Goal: Information Seeking & Learning: Find contact information

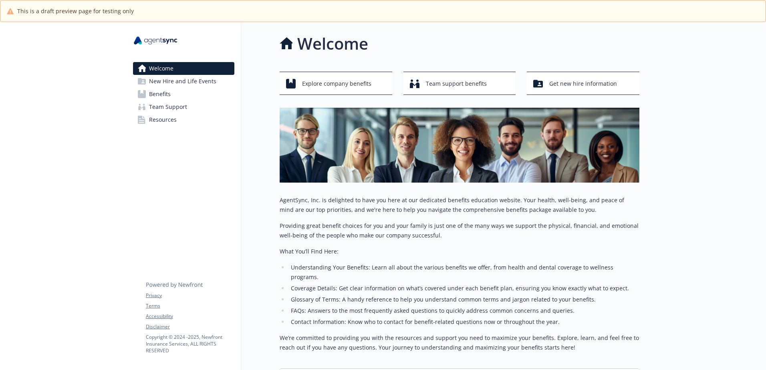
click at [205, 85] on span "New Hire and Life Events" at bounding box center [182, 81] width 67 height 13
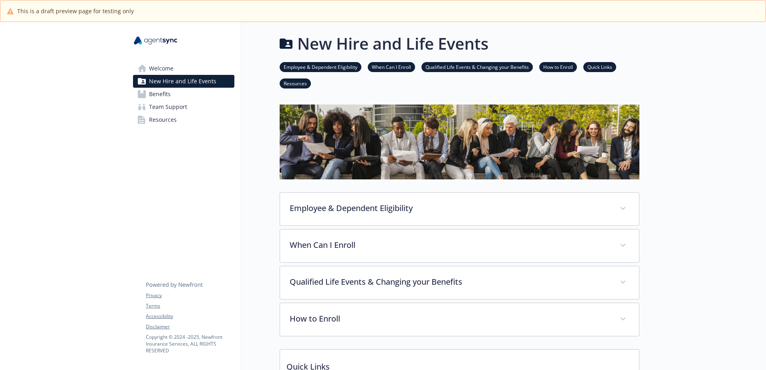
click at [190, 97] on link "Benefits" at bounding box center [183, 94] width 101 height 13
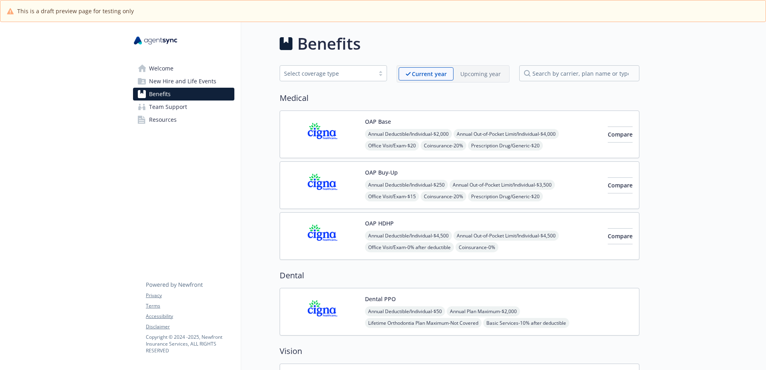
click at [190, 107] on link "Team Support" at bounding box center [183, 107] width 101 height 13
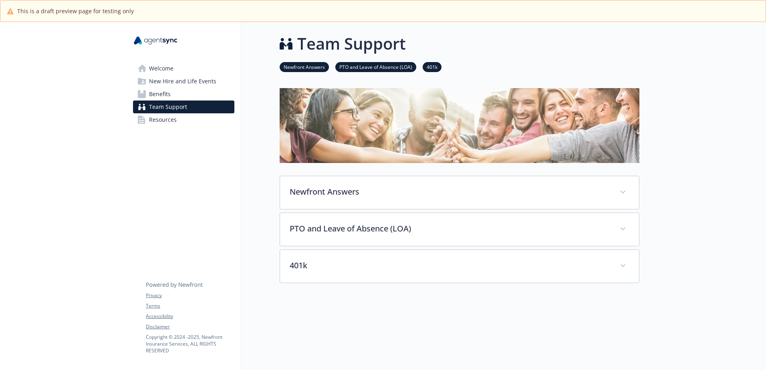
click at [189, 121] on link "Resources" at bounding box center [183, 119] width 101 height 13
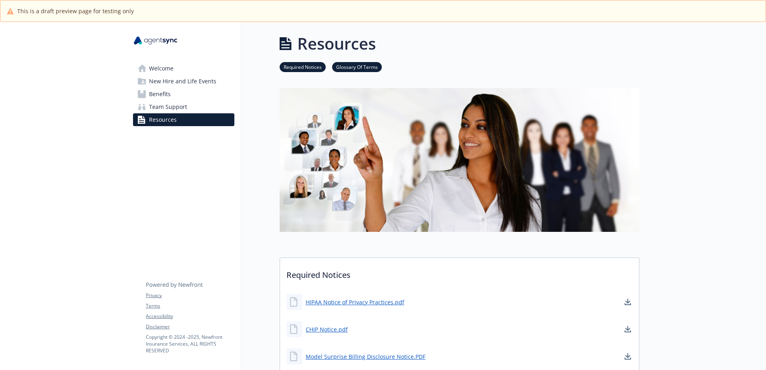
click at [151, 73] on span "Welcome" at bounding box center [161, 68] width 24 height 13
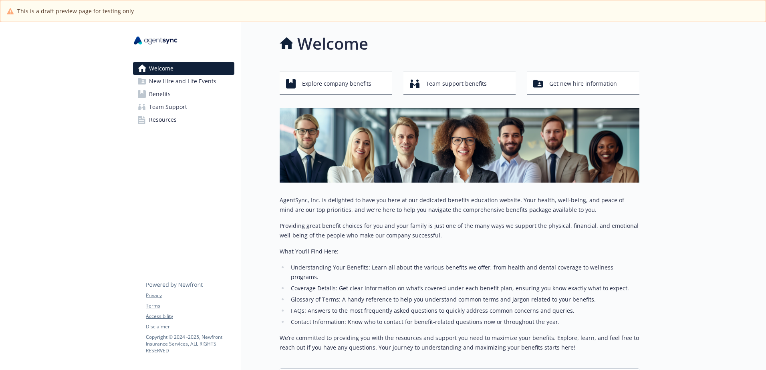
click at [158, 86] on span "New Hire and Life Events" at bounding box center [182, 81] width 67 height 13
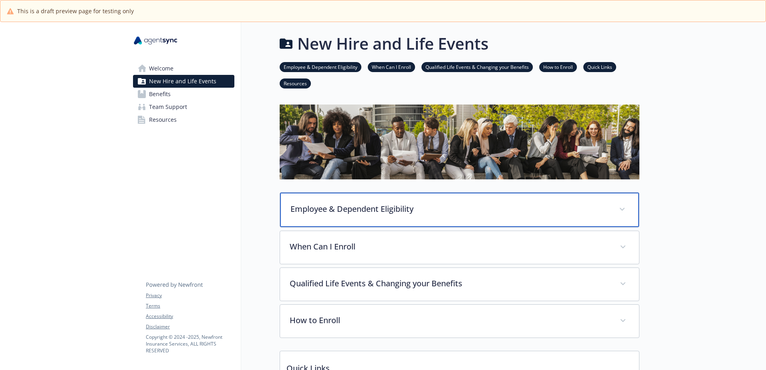
click at [444, 219] on div "Employee & Dependent Eligibility" at bounding box center [459, 210] width 359 height 34
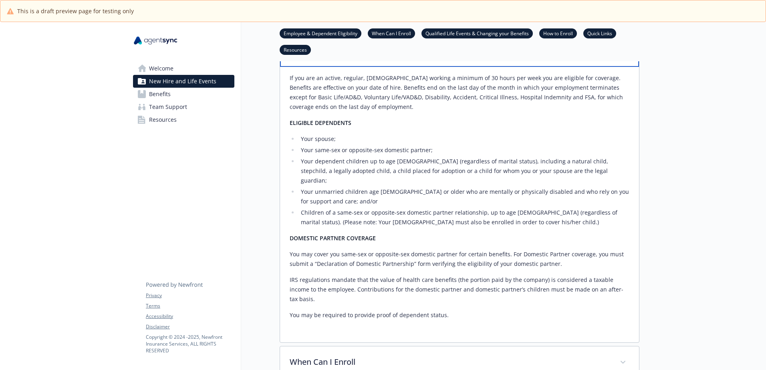
scroll to position [200, 0]
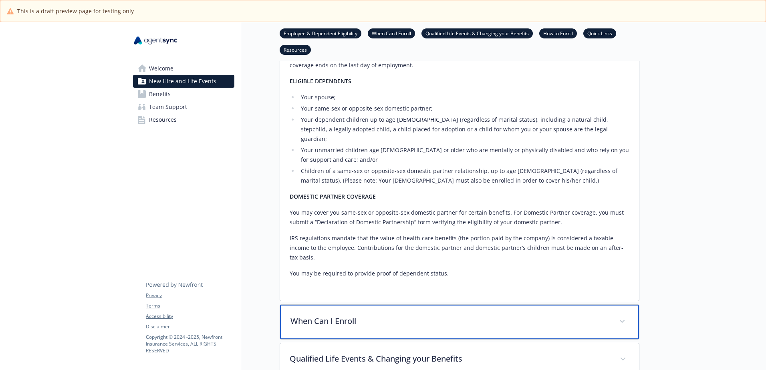
click at [359, 315] on p "When Can I Enroll" at bounding box center [450, 321] width 319 height 12
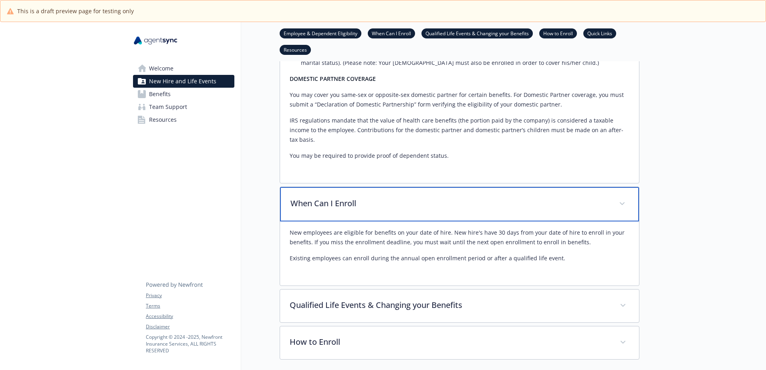
scroll to position [401, 0]
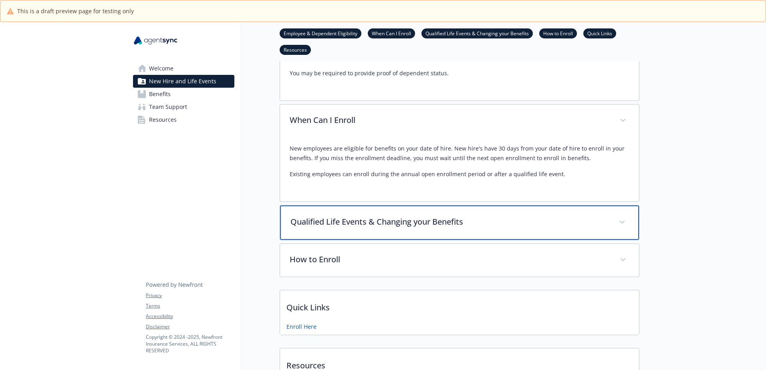
click at [379, 210] on div "Qualified Life Events & Changing your Benefits" at bounding box center [459, 223] width 359 height 34
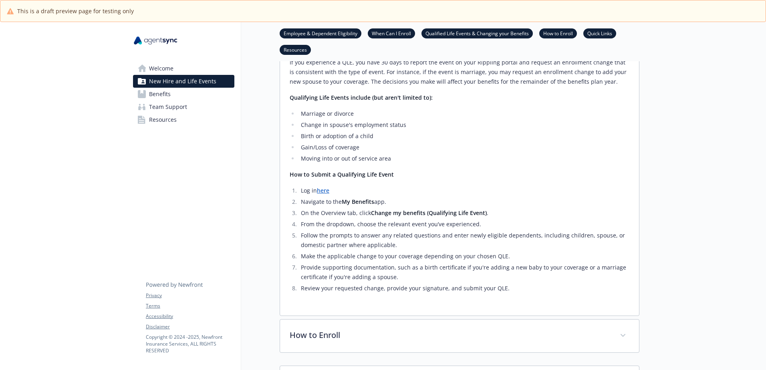
scroll to position [721, 0]
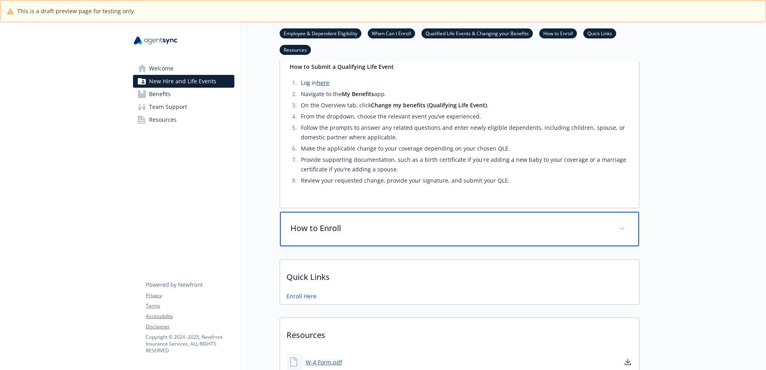
click at [340, 222] on p "How to Enroll" at bounding box center [450, 228] width 319 height 12
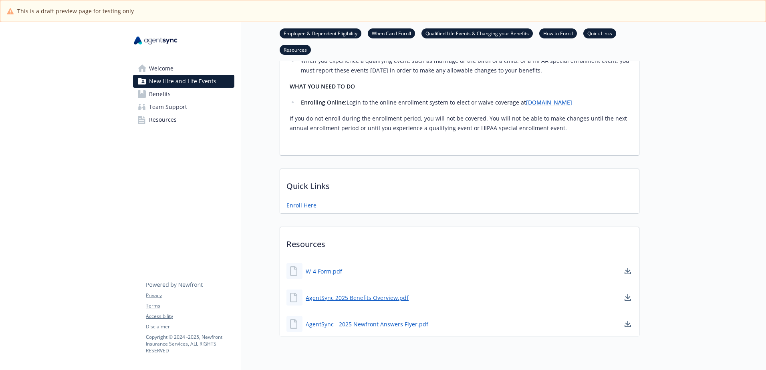
scroll to position [966, 0]
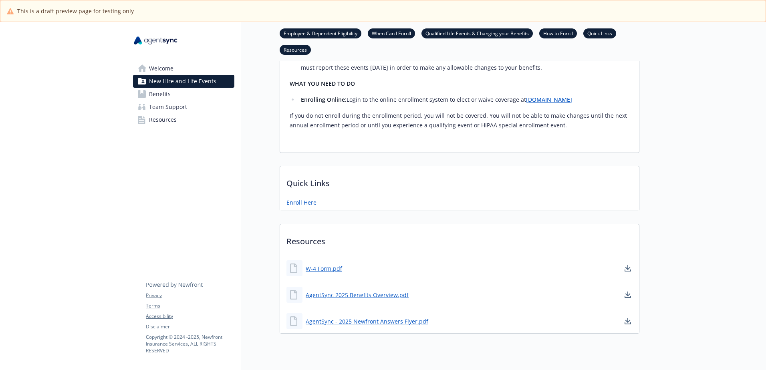
click at [181, 98] on link "Benefits" at bounding box center [183, 94] width 101 height 13
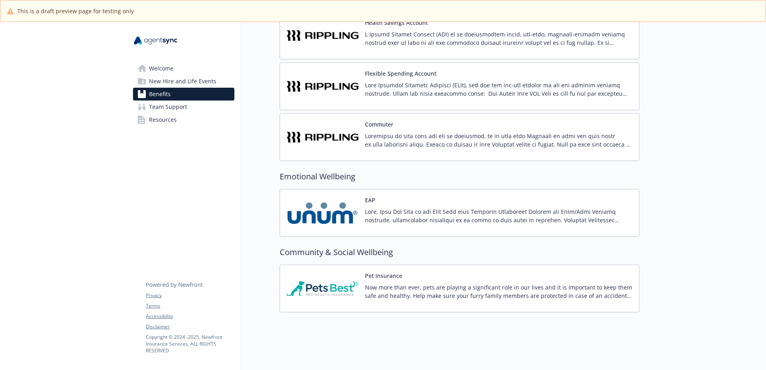
click at [179, 111] on span "Team Support" at bounding box center [168, 107] width 38 height 13
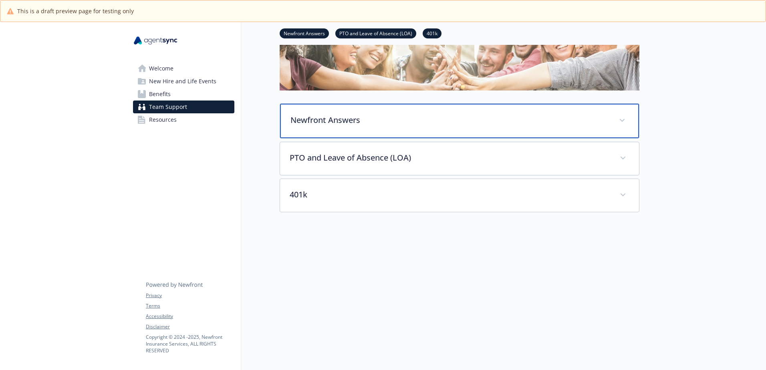
click at [403, 114] on p "Newfront Answers" at bounding box center [450, 120] width 319 height 12
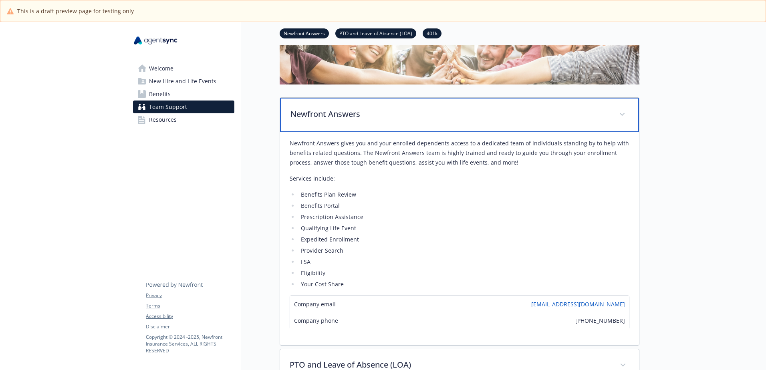
click at [372, 115] on p "Newfront Answers" at bounding box center [450, 114] width 319 height 12
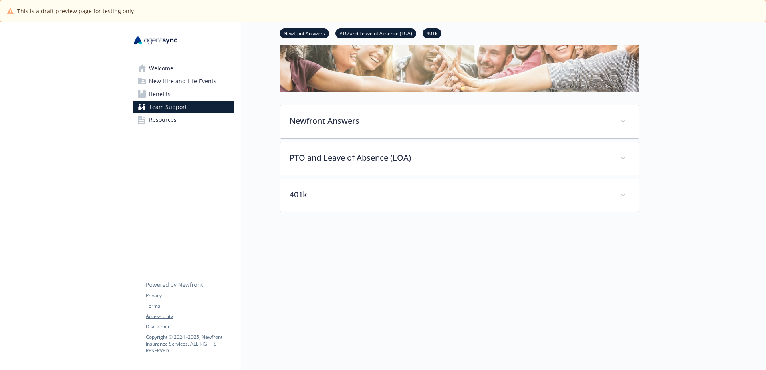
click at [194, 68] on link "Welcome" at bounding box center [183, 68] width 101 height 13
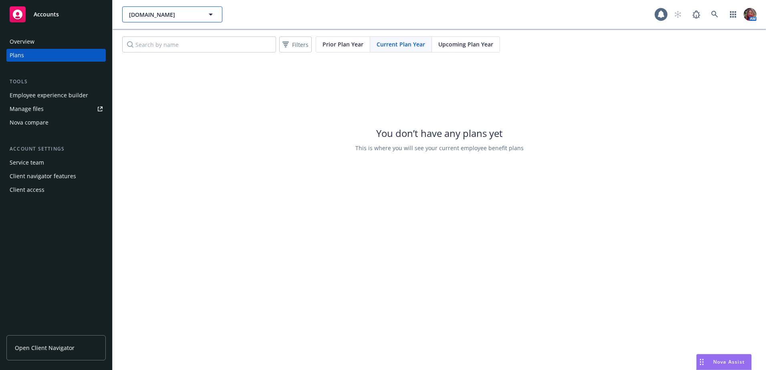
click at [145, 17] on span "[DOMAIN_NAME]" at bounding box center [163, 14] width 69 height 8
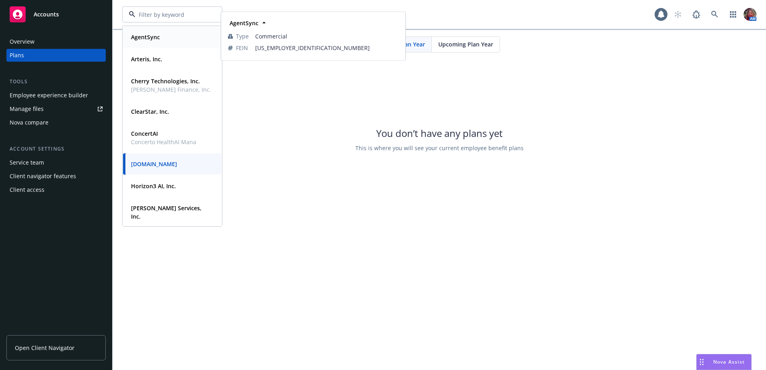
click at [154, 36] on strong "AgentSync" at bounding box center [145, 37] width 29 height 8
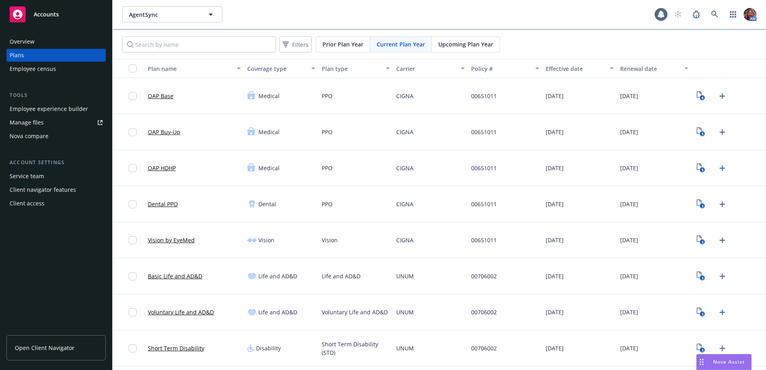
click at [40, 109] on div "Employee experience builder" at bounding box center [49, 109] width 79 height 13
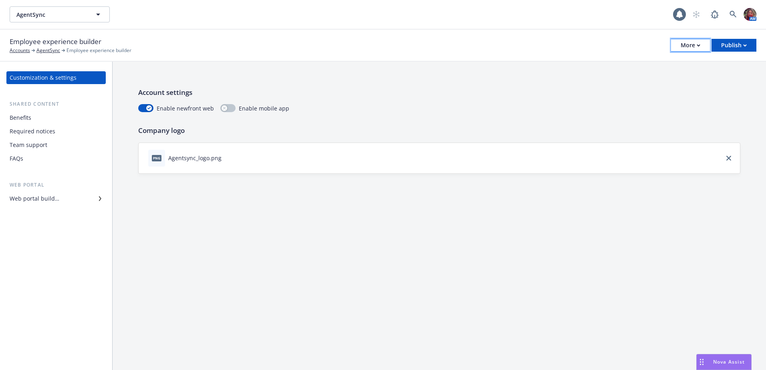
click at [699, 47] on div "More" at bounding box center [691, 45] width 20 height 12
click at [654, 80] on link "Copy portal link" at bounding box center [650, 79] width 119 height 16
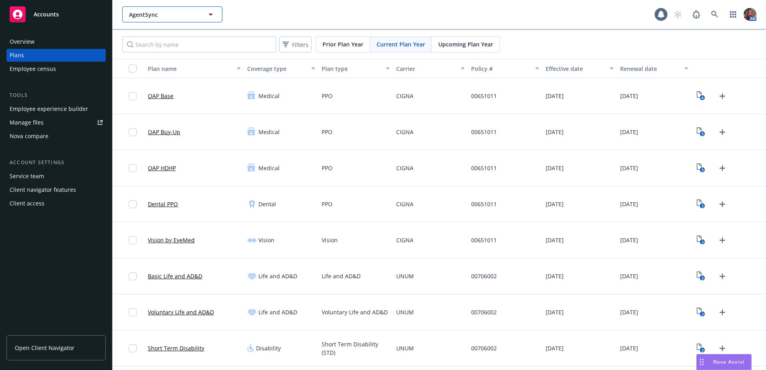
click at [159, 14] on span "AgentSync" at bounding box center [163, 14] width 69 height 8
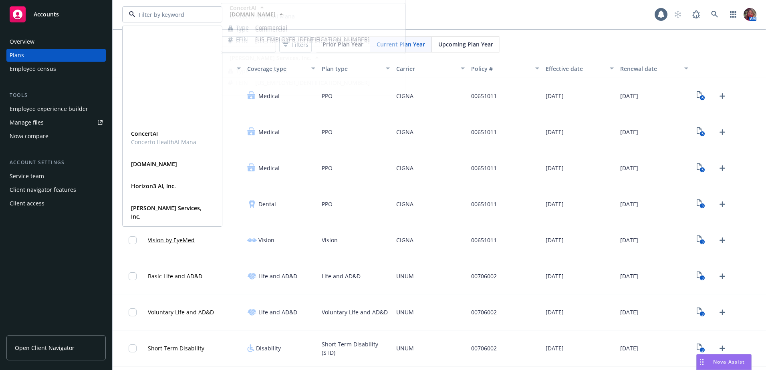
scroll to position [133, 0]
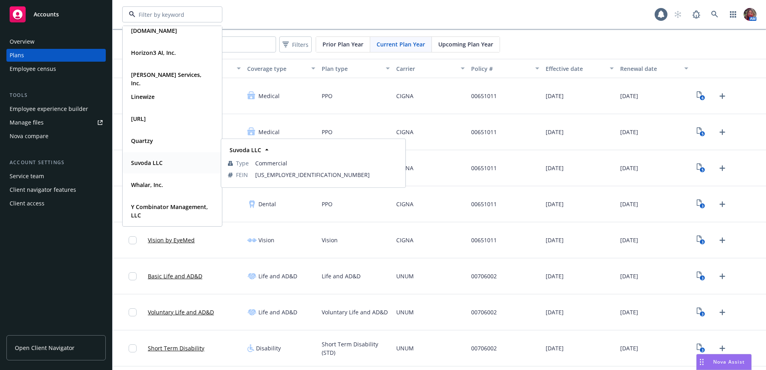
click at [145, 161] on strong "Suvoda LLC" at bounding box center [147, 163] width 32 height 8
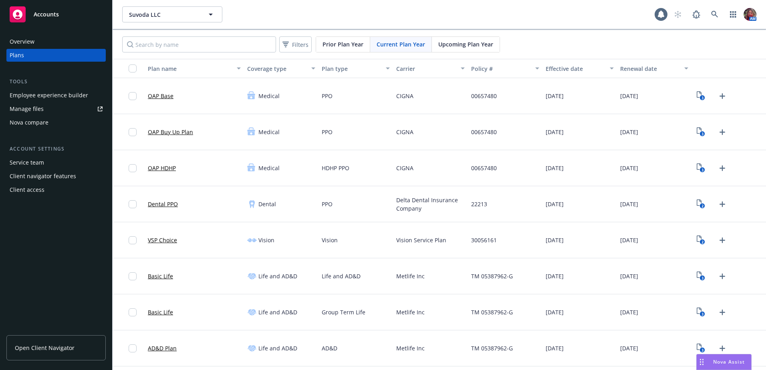
click at [26, 352] on link "Open Client Navigator" at bounding box center [55, 347] width 99 height 25
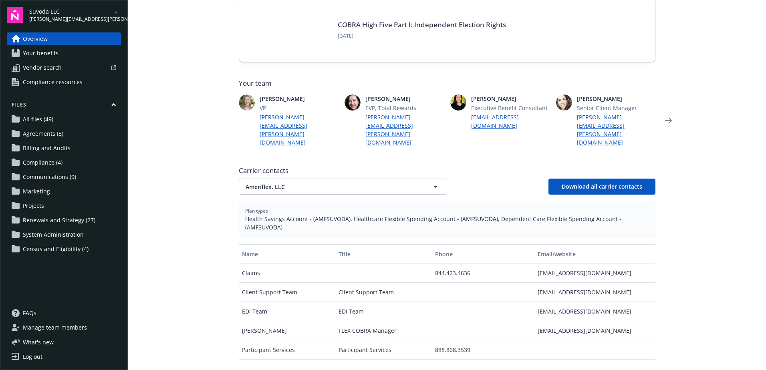
scroll to position [200, 0]
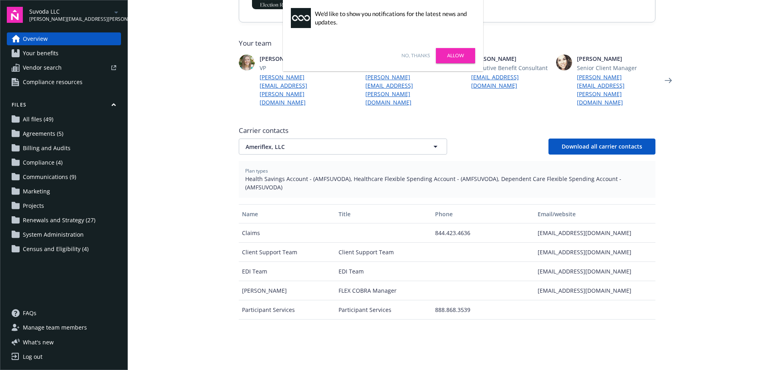
click at [552, 243] on div "[EMAIL_ADDRESS][DOMAIN_NAME]" at bounding box center [595, 252] width 121 height 19
drag, startPoint x: 621, startPoint y: 228, endPoint x: 535, endPoint y: 232, distance: 86.3
click at [535, 243] on div "[EMAIL_ADDRESS][DOMAIN_NAME]" at bounding box center [595, 252] width 121 height 19
copy div "[EMAIL_ADDRESS][DOMAIN_NAME]"
click at [539, 281] on div "[EMAIL_ADDRESS][DOMAIN_NAME]" at bounding box center [595, 290] width 121 height 19
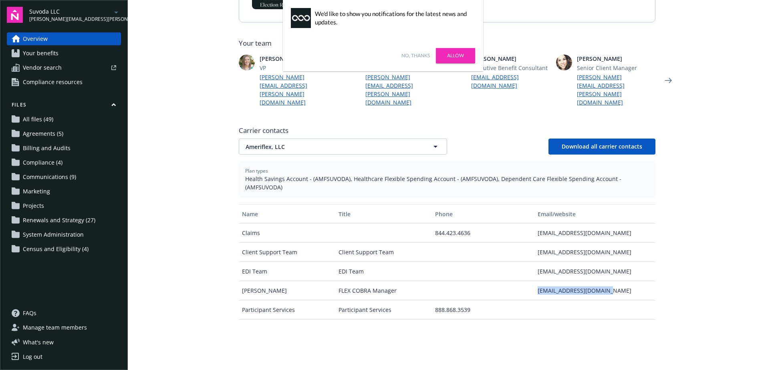
drag, startPoint x: 536, startPoint y: 269, endPoint x: 608, endPoint y: 274, distance: 71.9
click at [608, 281] on div "[EMAIL_ADDRESS][DOMAIN_NAME]" at bounding box center [595, 290] width 121 height 19
copy div "[EMAIL_ADDRESS][DOMAIN_NAME]"
click at [305, 139] on button "Ameriflex, LLC" at bounding box center [343, 147] width 208 height 16
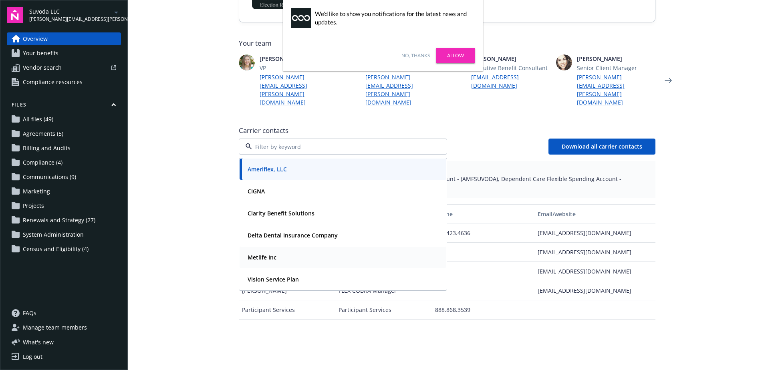
click at [280, 252] on div "Metlife Inc" at bounding box center [342, 258] width 197 height 12
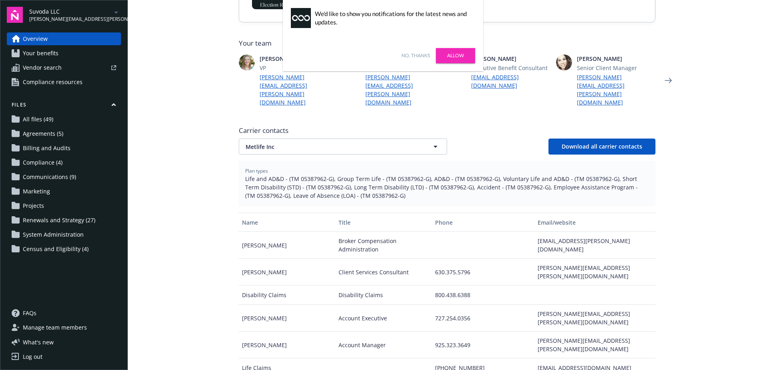
click at [543, 332] on div "joyce.cruz@metlifeservice.com" at bounding box center [595, 345] width 121 height 27
drag, startPoint x: 289, startPoint y: 161, endPoint x: 322, endPoint y: 161, distance: 33.3
click at [322, 175] on span "Life and AD&D - (TM 05387962-G), Group Term Life - (TM 05387962-G), AD&D - (TM …" at bounding box center [447, 187] width 404 height 25
drag, startPoint x: 322, startPoint y: 161, endPoint x: 292, endPoint y: 161, distance: 29.7
click at [306, 175] on span "Life and AD&D - (TM 05387962-G), Group Term Life - (TM 05387962-G), AD&D - (TM …" at bounding box center [447, 187] width 404 height 25
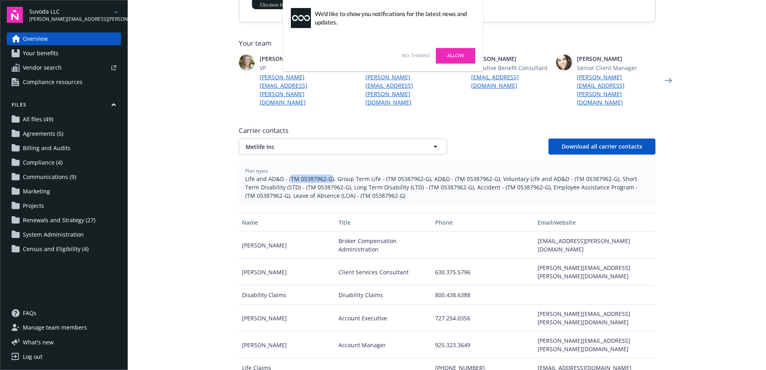
drag, startPoint x: 287, startPoint y: 160, endPoint x: 327, endPoint y: 161, distance: 40.1
click at [327, 175] on span "Life and AD&D - (TM 05387962-G), Group Term Life - (TM 05387962-G), AD&D - (TM …" at bounding box center [447, 187] width 404 height 25
copy span "TM 05387962-G"
click at [348, 143] on span "Metlife Inc" at bounding box center [329, 147] width 167 height 8
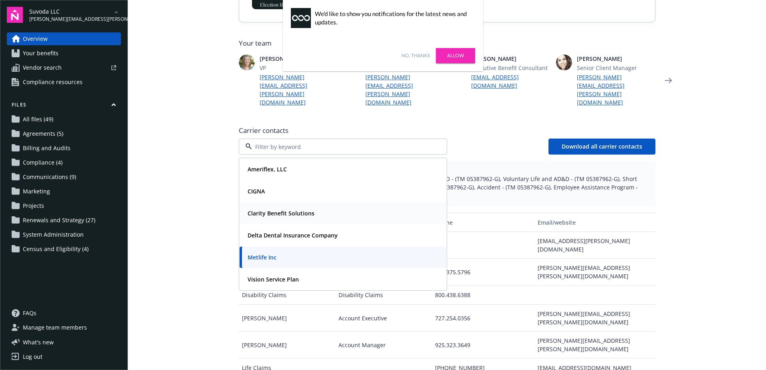
click at [265, 210] on strong "Clarity Benefit Solutions" at bounding box center [281, 214] width 67 height 8
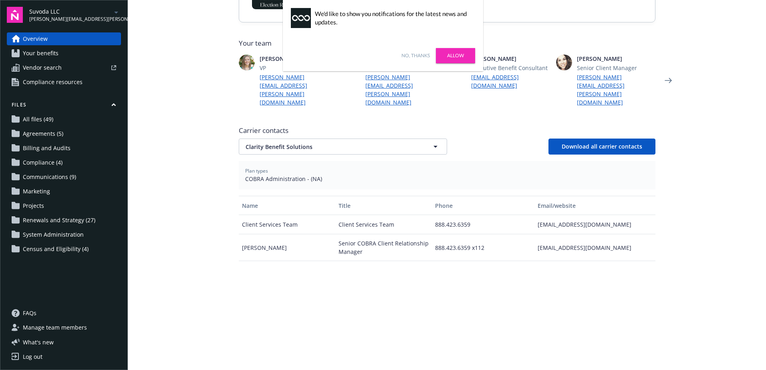
drag, startPoint x: 550, startPoint y: 240, endPoint x: 537, endPoint y: 240, distance: 12.8
click at [537, 240] on div "kgodfrey@claritybenefitsolutions.com" at bounding box center [595, 247] width 121 height 27
drag, startPoint x: 637, startPoint y: 238, endPoint x: 535, endPoint y: 241, distance: 101.8
click at [535, 241] on div "kgodfrey@claritybenefitsolutions.com" at bounding box center [595, 247] width 121 height 27
copy div "kgodfrey@claritybenefitsolutions.com"
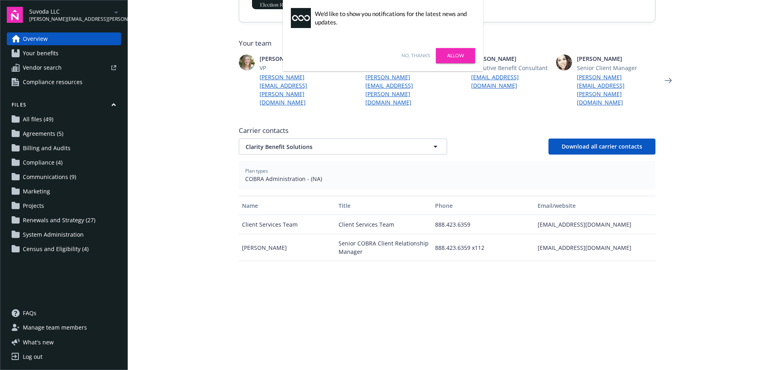
click at [555, 216] on div "employerservices@claritybenefitsolutions.com" at bounding box center [595, 224] width 121 height 19
drag, startPoint x: 548, startPoint y: 217, endPoint x: 536, endPoint y: 209, distance: 14.2
click at [536, 215] on div "employerservices@claritybenefitsolutions.com" at bounding box center [595, 224] width 121 height 19
copy div "employerservices@claritybenefitsolutions.com"
click at [445, 57] on link "Allow" at bounding box center [455, 55] width 39 height 15
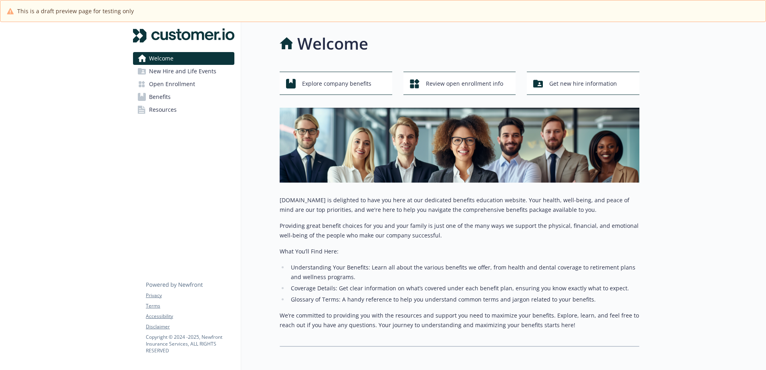
click at [165, 94] on span "Benefits" at bounding box center [160, 97] width 22 height 13
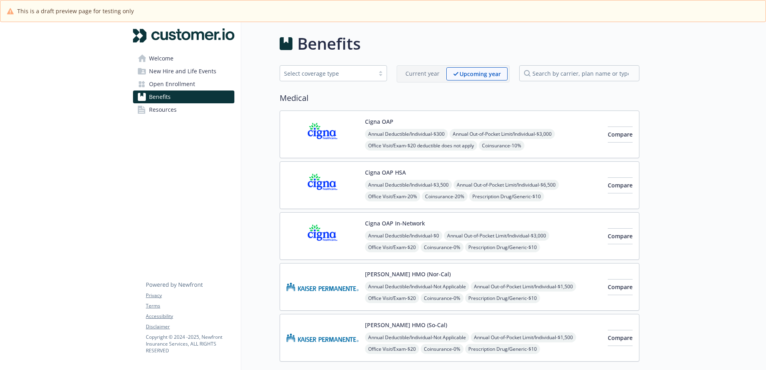
click at [342, 129] on img at bounding box center [323, 134] width 72 height 34
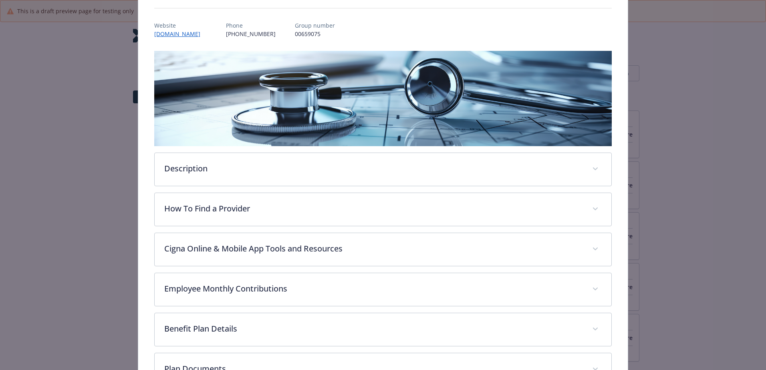
scroll to position [184, 0]
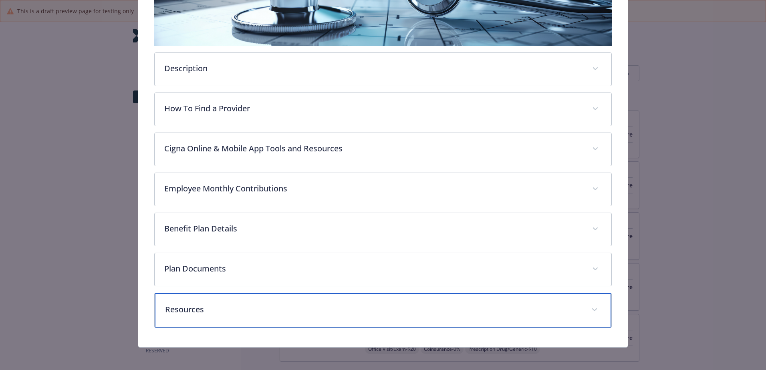
click at [217, 304] on p "Resources" at bounding box center [373, 310] width 417 height 12
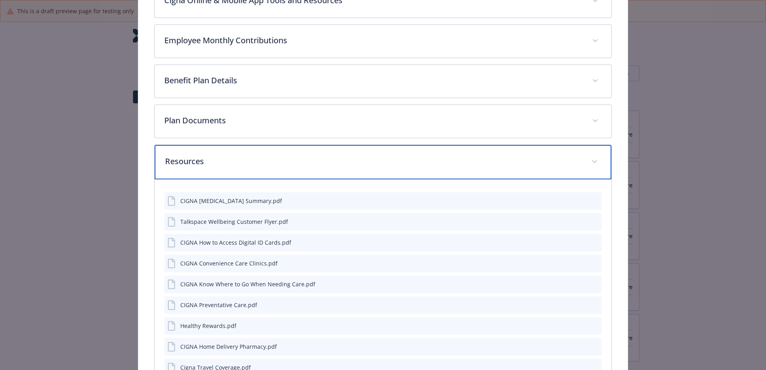
scroll to position [265, 0]
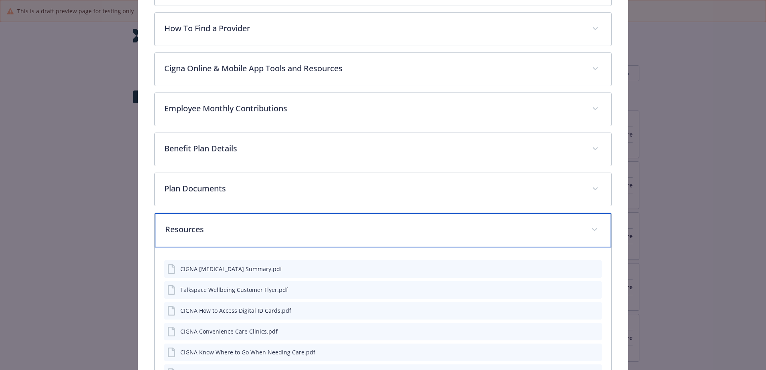
click at [202, 227] on p "Resources" at bounding box center [373, 230] width 417 height 12
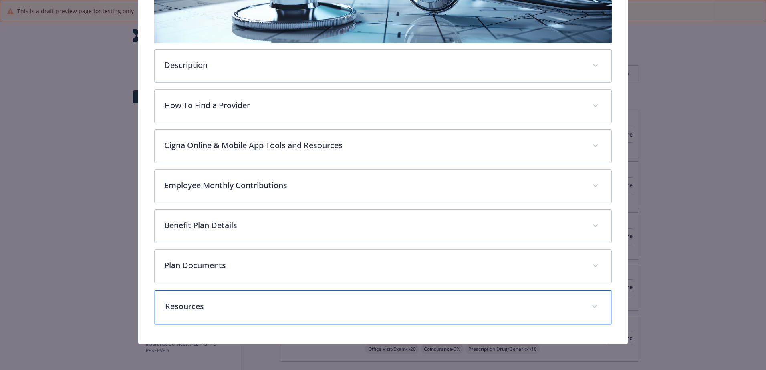
scroll to position [187, 0]
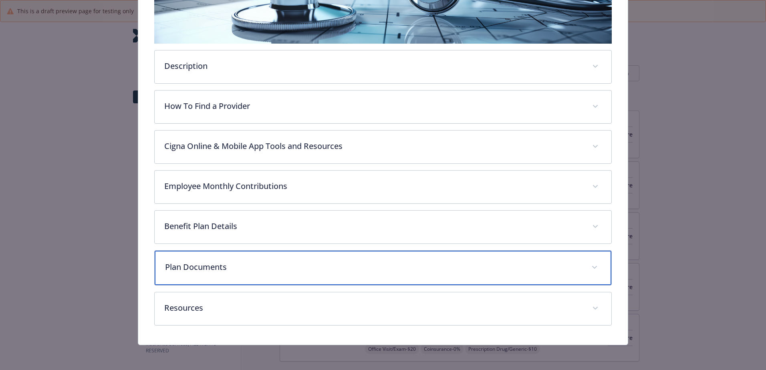
click at [201, 272] on div "Plan Documents" at bounding box center [383, 268] width 457 height 34
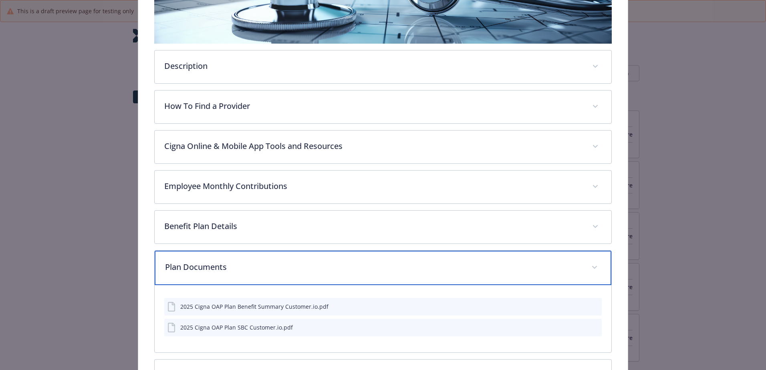
click at [201, 272] on p "Plan Documents" at bounding box center [373, 267] width 417 height 12
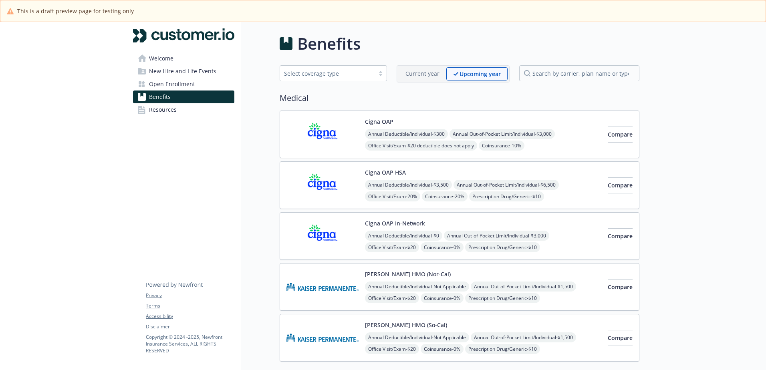
click at [180, 86] on span "Open Enrollment" at bounding box center [172, 84] width 46 height 13
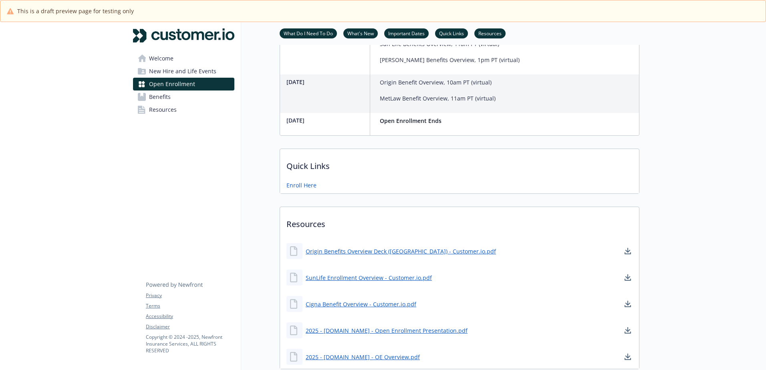
scroll to position [481, 0]
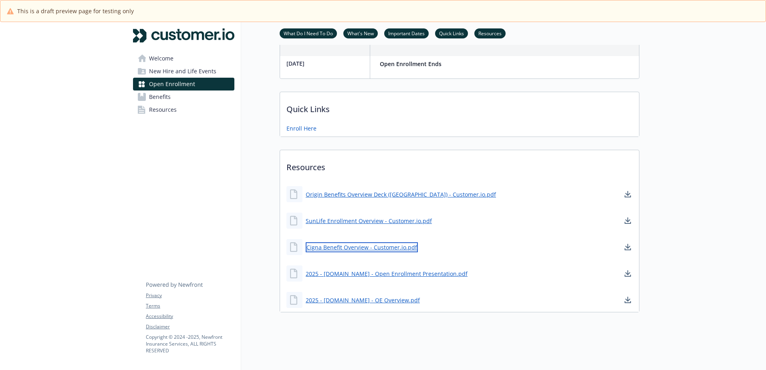
click at [349, 252] on link "Cigna Benefit Overview - Customer.io.pdf" at bounding box center [362, 247] width 112 height 10
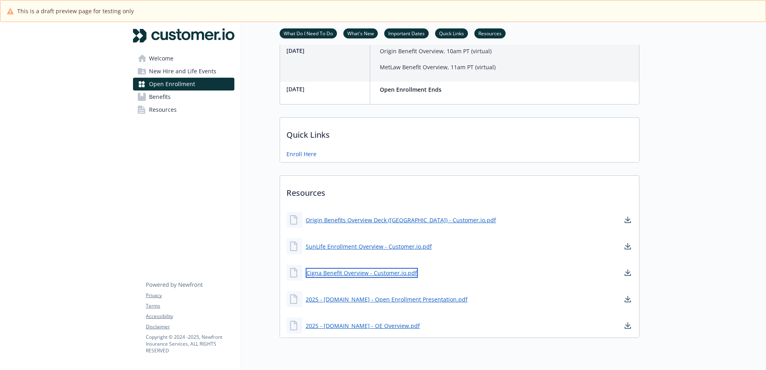
scroll to position [507, 0]
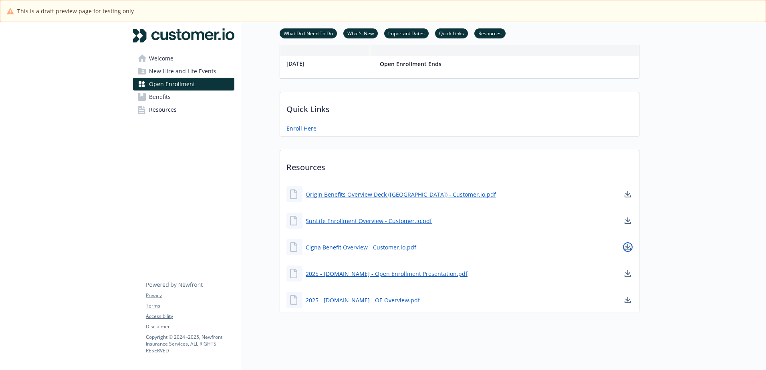
click at [628, 244] on icon "download document" at bounding box center [628, 246] width 5 height 5
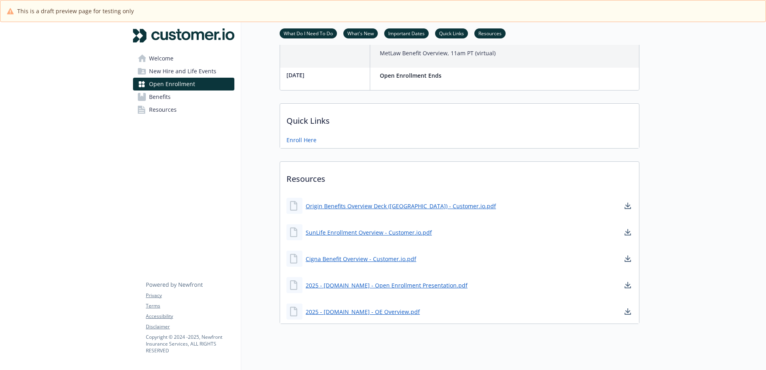
click at [155, 97] on span "Benefits" at bounding box center [160, 97] width 22 height 13
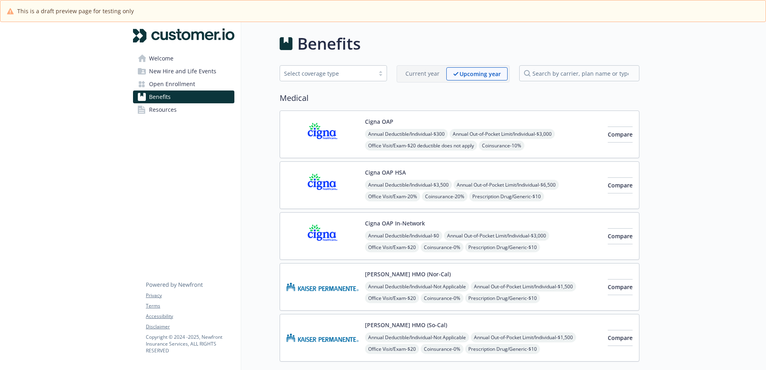
click at [322, 228] on img at bounding box center [323, 236] width 72 height 34
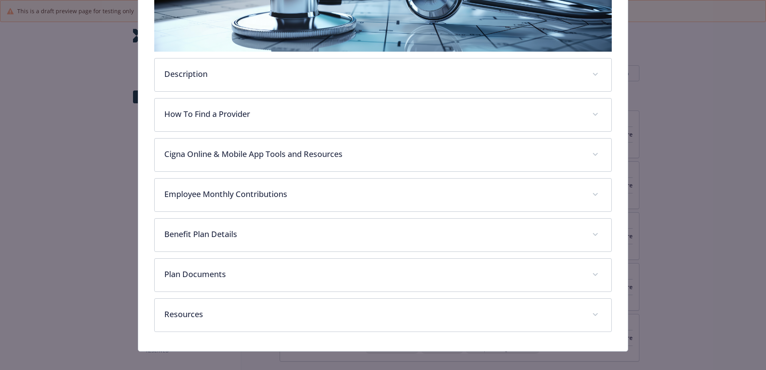
scroll to position [185, 0]
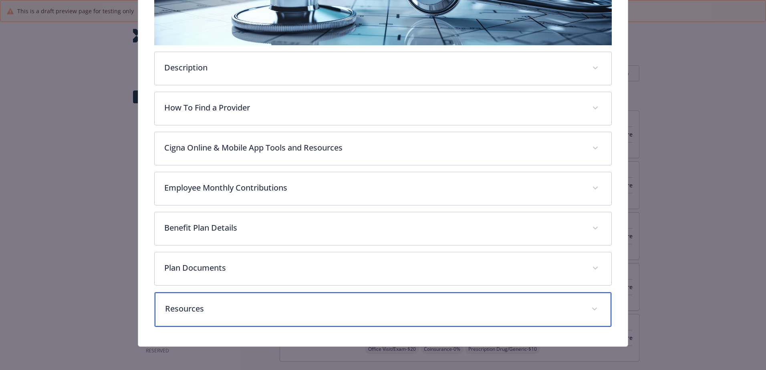
click at [197, 309] on p "Resources" at bounding box center [373, 309] width 417 height 12
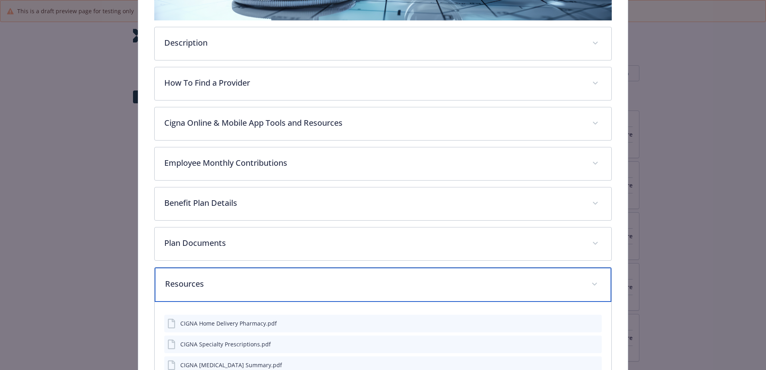
scroll to position [208, 0]
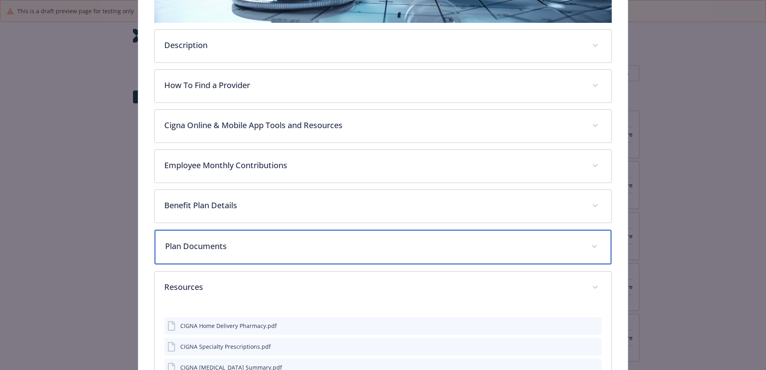
click at [178, 250] on p "Plan Documents" at bounding box center [373, 246] width 417 height 12
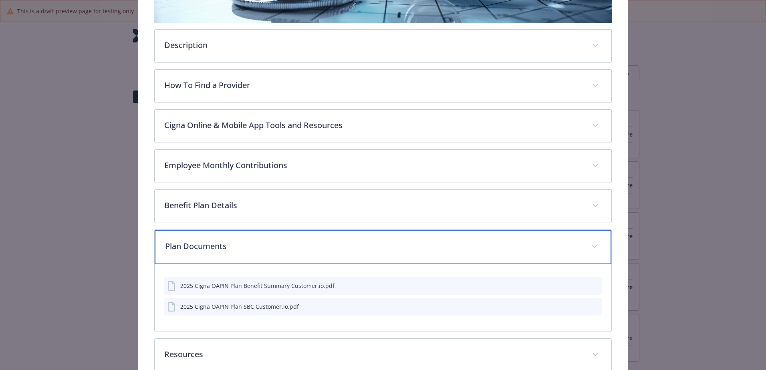
click at [178, 250] on p "Plan Documents" at bounding box center [373, 246] width 417 height 12
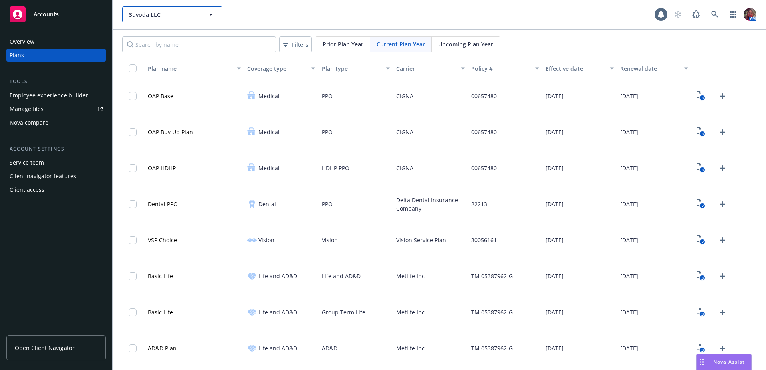
click at [187, 19] on button "Suvoda LLC" at bounding box center [172, 14] width 100 height 16
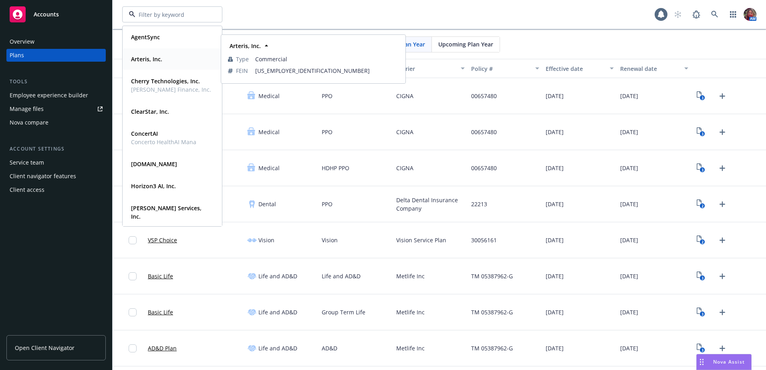
click at [158, 59] on strong "Arteris, Inc." at bounding box center [146, 59] width 31 height 8
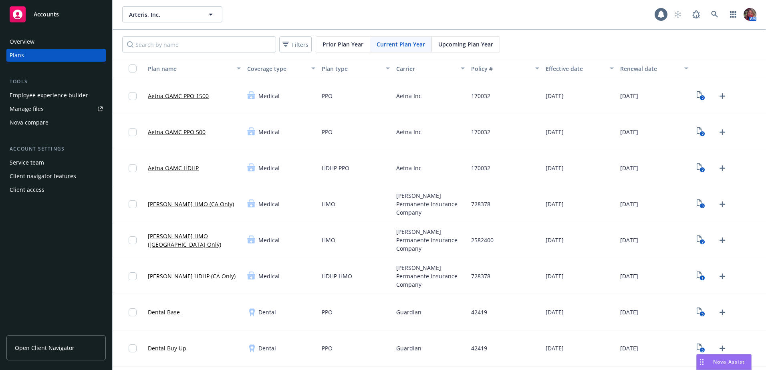
click at [75, 94] on div "Employee experience builder" at bounding box center [49, 95] width 79 height 13
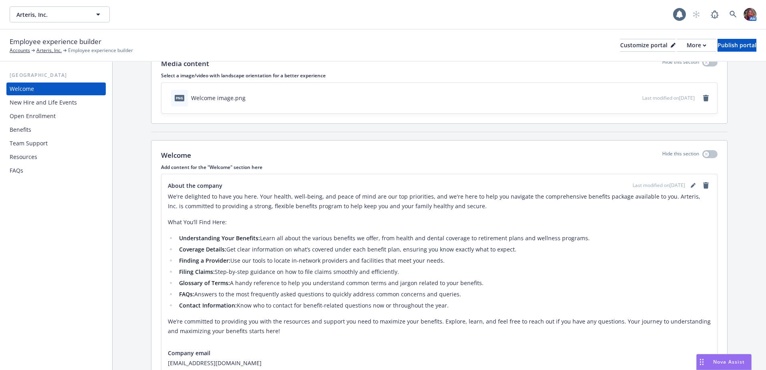
scroll to position [107, 0]
